Goal: Information Seeking & Learning: Find specific fact

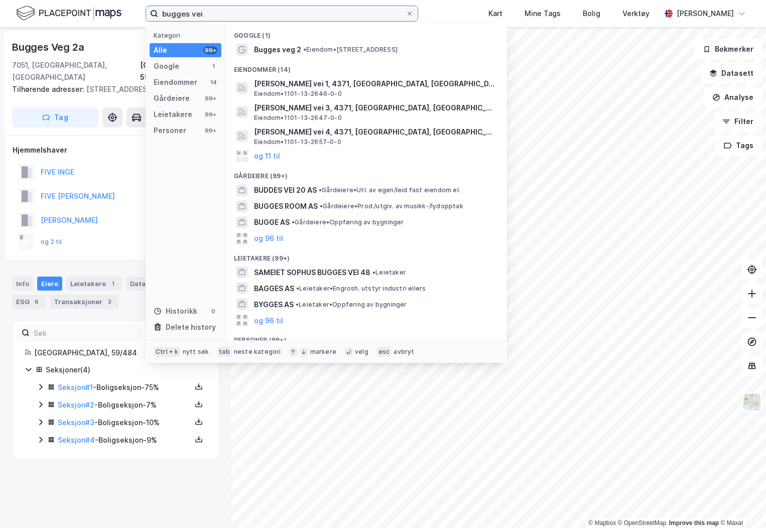
drag, startPoint x: 207, startPoint y: 14, endPoint x: 109, endPoint y: 15, distance: 97.8
click at [109, 15] on div "bugges vei Kategori Alle 99+ Google 1 Eiendommer 14 Gårdeiere 99+ Leietakere 99…" at bounding box center [383, 13] width 766 height 27
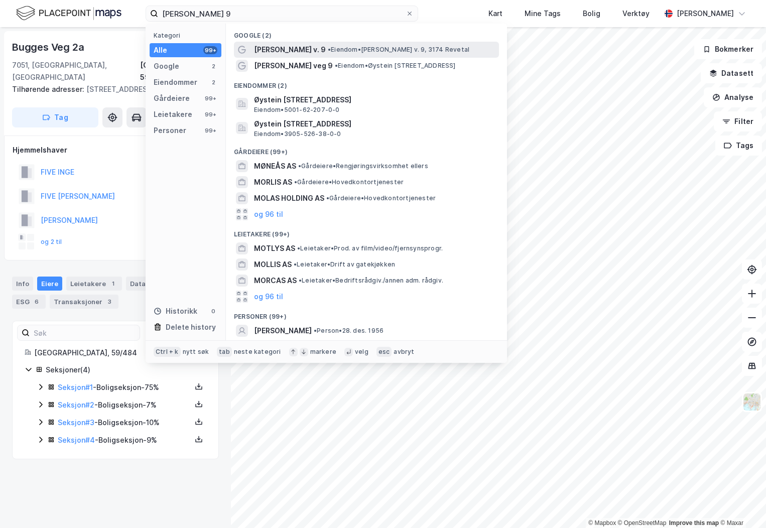
click at [287, 49] on span "[PERSON_NAME] v. 9" at bounding box center [290, 50] width 72 height 12
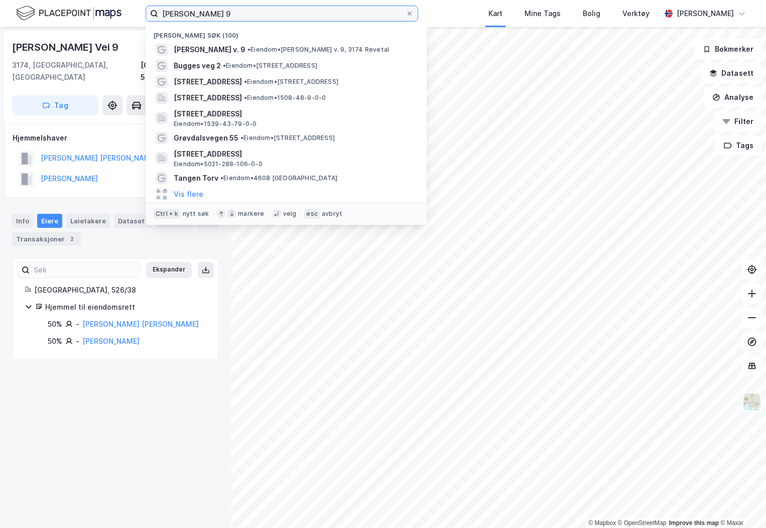
click at [243, 19] on input "[PERSON_NAME] 9" at bounding box center [281, 13] width 247 height 15
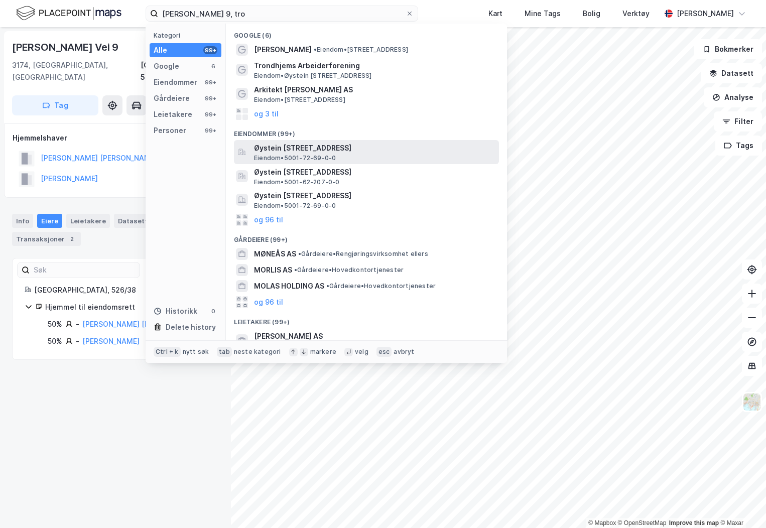
click at [294, 155] on span "Eiendom • 5001-72-69-0-0" at bounding box center [295, 158] width 82 height 8
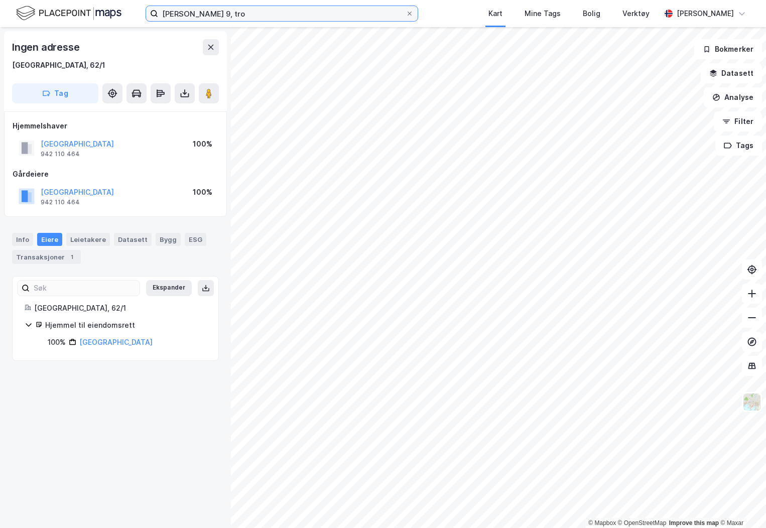
click at [243, 10] on input "[PERSON_NAME] 9, tro" at bounding box center [281, 13] width 247 height 15
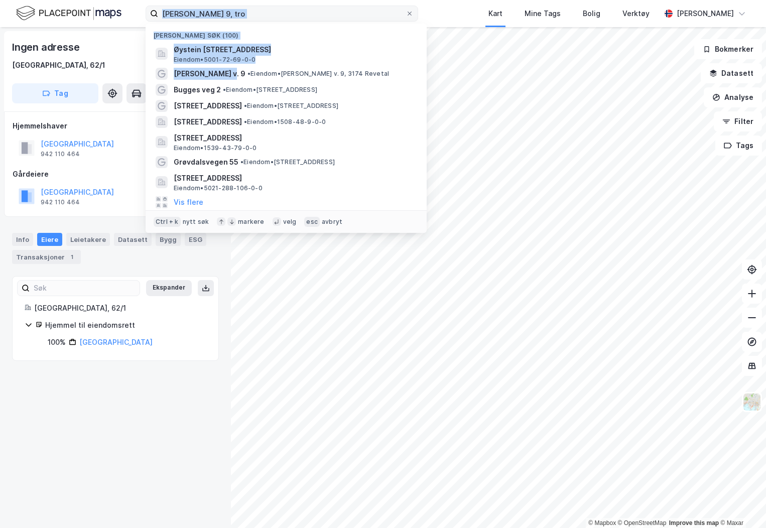
drag, startPoint x: 227, startPoint y: 73, endPoint x: 242, endPoint y: 13, distance: 62.7
click at [242, 13] on div "[PERSON_NAME] 9, tro Nylige søk (100) Øystein [STREET_ADDRESS] Eiendom • 5001-7…" at bounding box center [281, 14] width 272 height 16
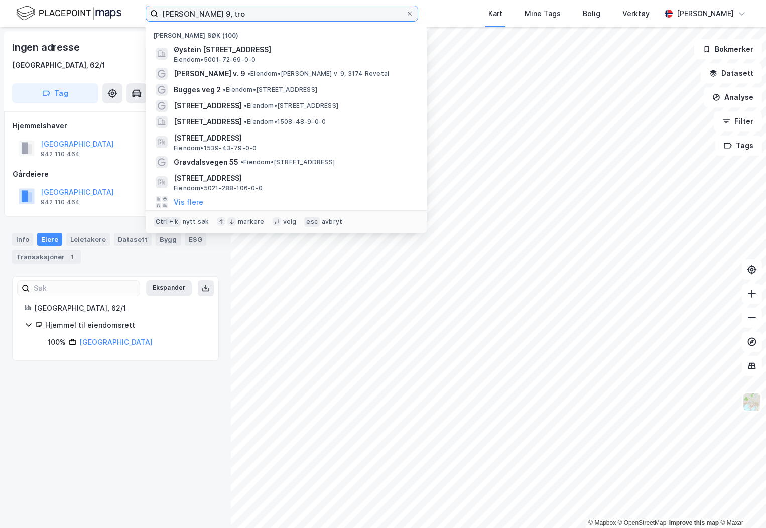
click at [242, 13] on input "[PERSON_NAME] 9, tro" at bounding box center [281, 13] width 247 height 15
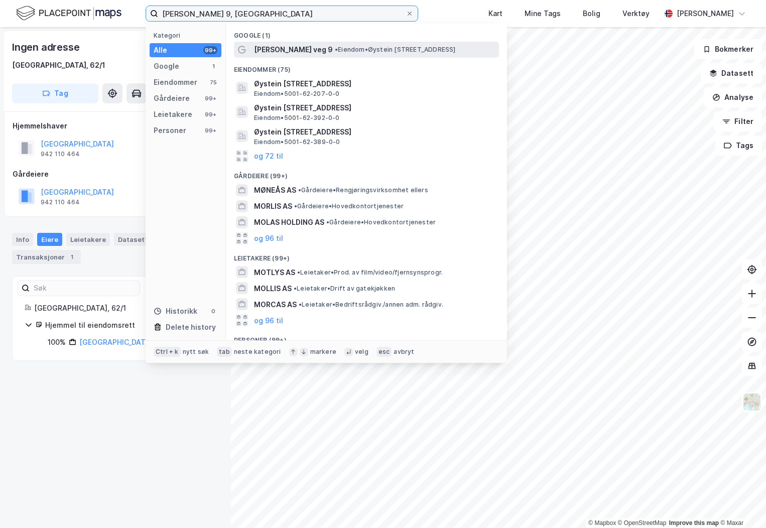
type input "[PERSON_NAME] 9, [GEOGRAPHIC_DATA]"
click at [291, 48] on span "[PERSON_NAME] veg 9" at bounding box center [293, 50] width 79 height 12
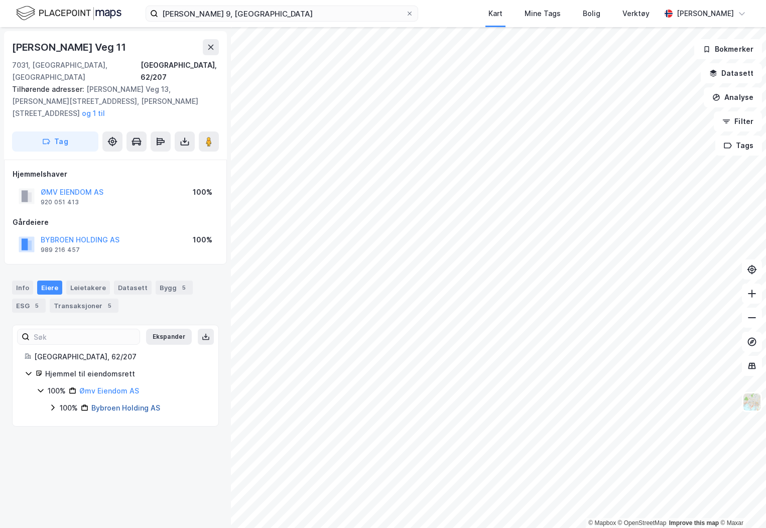
click at [140, 403] on link "Bybroen Holding AS" at bounding box center [125, 407] width 69 height 9
